Goal: Use online tool/utility: Use online tool/utility

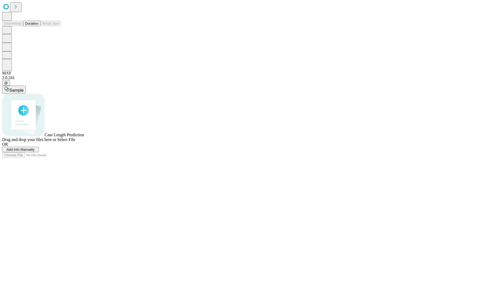
click at [35, 152] on span "Add Info Manually" at bounding box center [21, 150] width 28 height 4
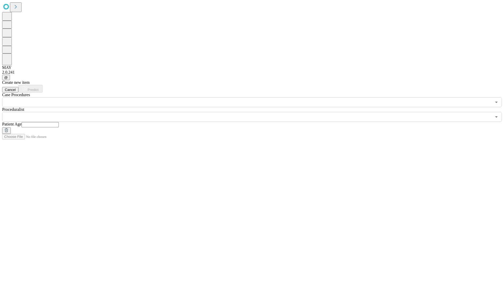
click at [59, 122] on input "text" at bounding box center [40, 124] width 37 height 5
type input "**"
click at [256, 112] on input "text" at bounding box center [246, 117] width 489 height 10
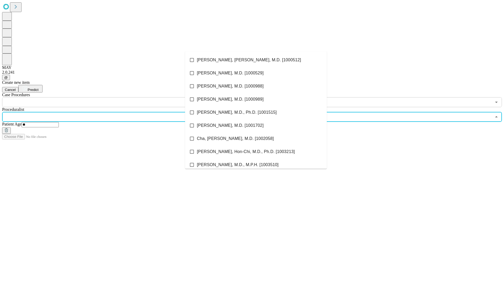
click at [256, 60] on li "[PERSON_NAME], [PERSON_NAME], M.D. [1000512]" at bounding box center [256, 60] width 142 height 13
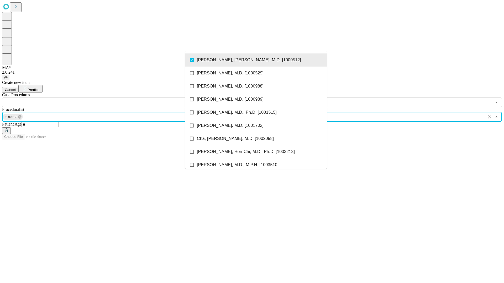
click at [110, 97] on input "text" at bounding box center [246, 102] width 489 height 10
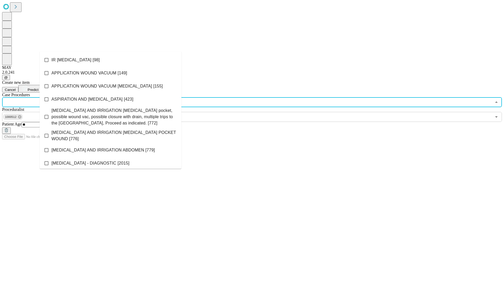
click at [110, 60] on li "IR [MEDICAL_DATA] [98]" at bounding box center [111, 60] width 142 height 13
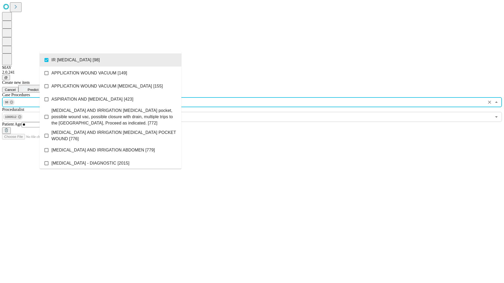
click at [38, 88] on span "Predict" at bounding box center [33, 90] width 11 height 4
